Goal: Task Accomplishment & Management: Complete application form

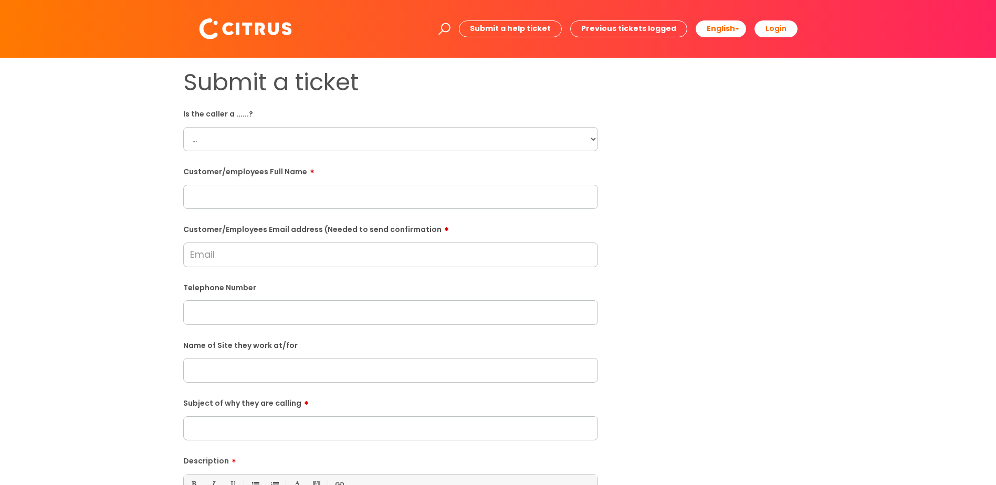
click at [231, 142] on select "... Citrus Customer Citrus Employee [DEMOGRAPHIC_DATA] Supplier" at bounding box center [390, 139] width 415 height 24
select select "Citrus Employee"
click at [183, 127] on select "... Citrus Customer Citrus Employee [DEMOGRAPHIC_DATA] Supplier" at bounding box center [390, 139] width 415 height 24
click at [232, 197] on input "text" at bounding box center [390, 197] width 415 height 24
paste input "[PERSON_NAME]"
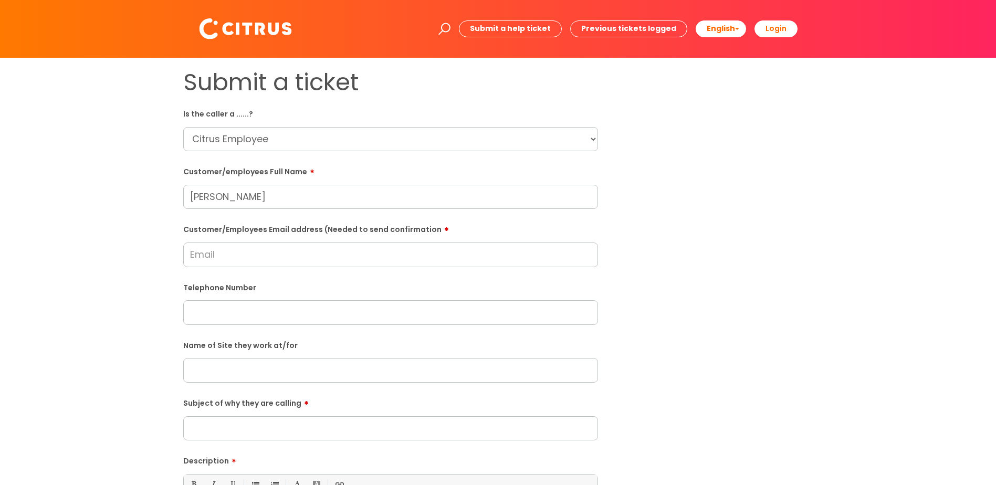
type input "[PERSON_NAME]"
click at [206, 256] on input "Customer/Employees Email address (Needed to send confirmation" at bounding box center [390, 255] width 415 height 24
paste input "[EMAIL_ADDRESS][DOMAIN_NAME]"
type input "[EMAIL_ADDRESS][DOMAIN_NAME]"
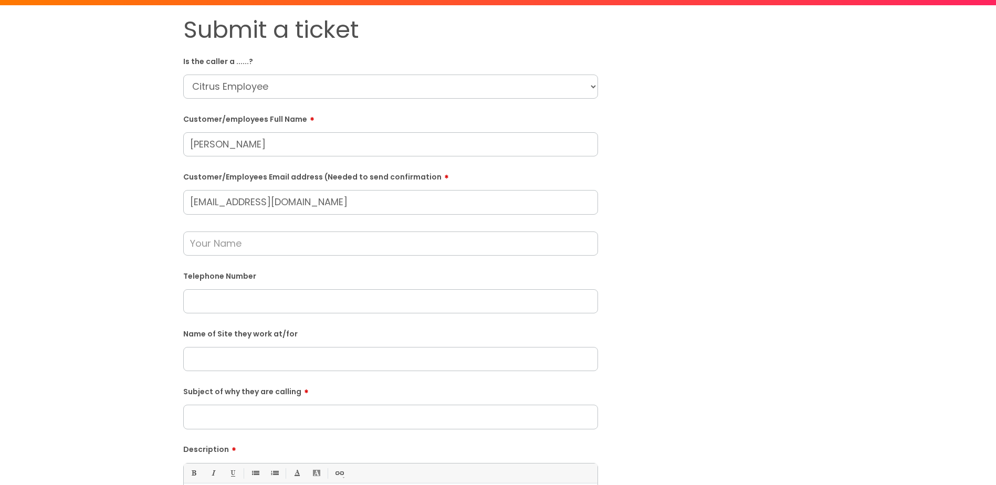
scroll to position [105, 0]
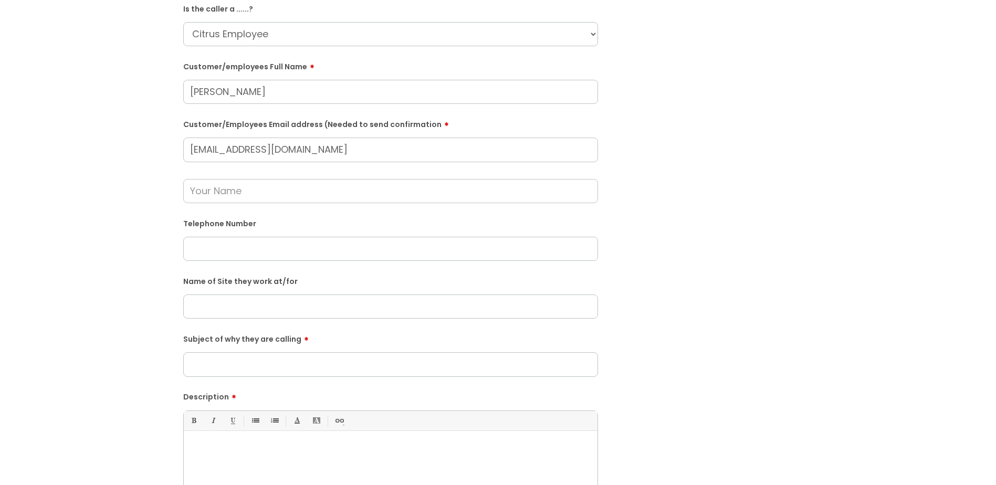
click at [210, 248] on input "text" at bounding box center [390, 249] width 415 height 24
paste input "07747443696"
type input "07747443696"
click at [203, 303] on input "text" at bounding box center [390, 307] width 415 height 24
type input "Aylesbury"
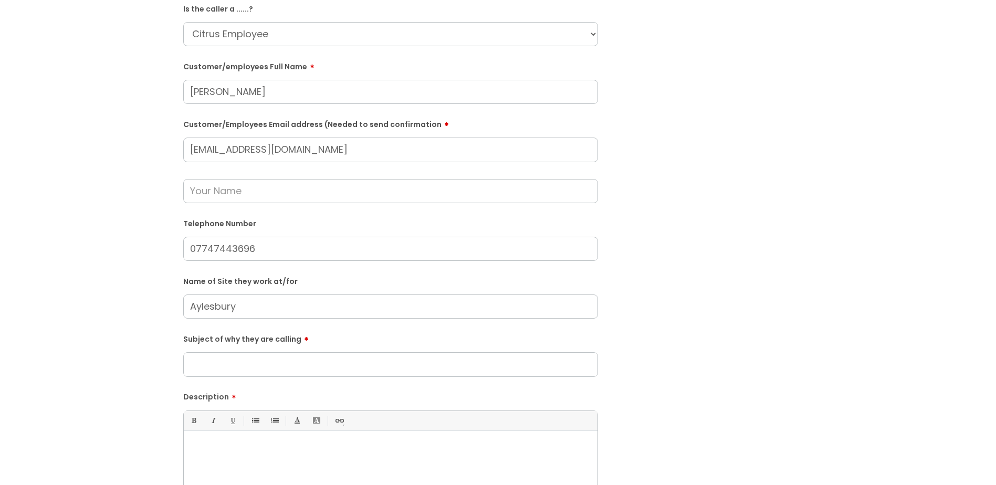
click at [229, 189] on input "text" at bounding box center [390, 191] width 415 height 24
type input "[PERSON_NAME]"
click at [212, 361] on input "Subject of why they are calling" at bounding box center [390, 364] width 415 height 24
type input "Clocking out"
click at [201, 445] on p at bounding box center [391, 448] width 398 height 9
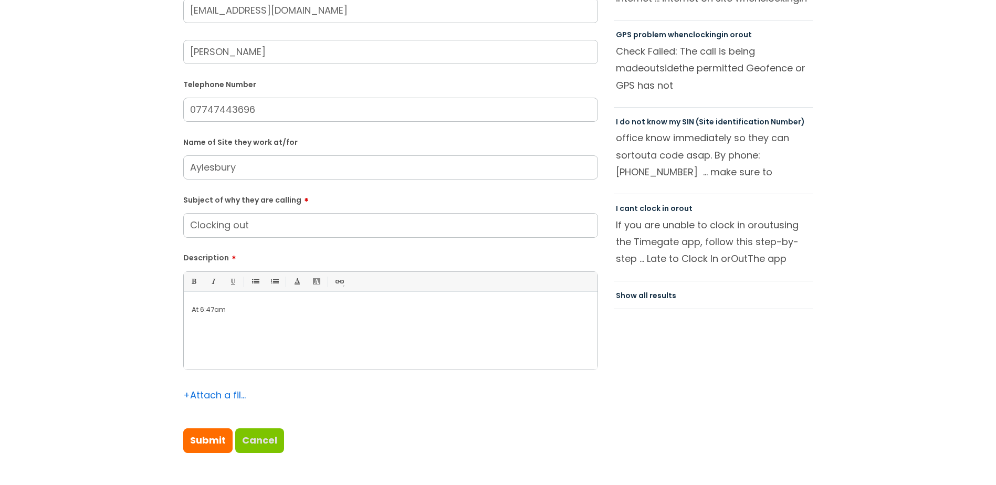
scroll to position [263, 0]
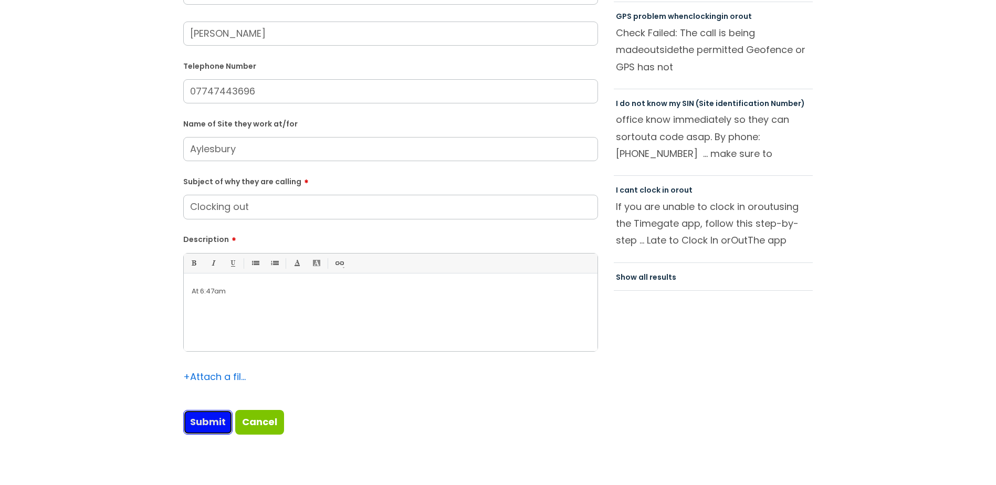
click at [200, 424] on input "Submit" at bounding box center [207, 422] width 49 height 24
type input "Please Wait..."
